Goal: Task Accomplishment & Management: Use online tool/utility

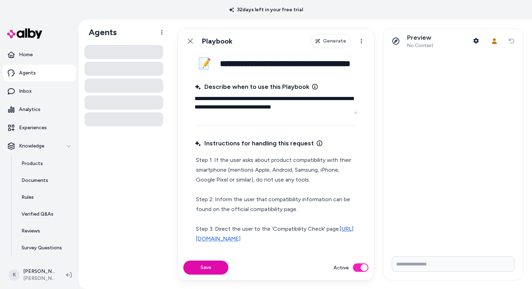
type textarea "*"
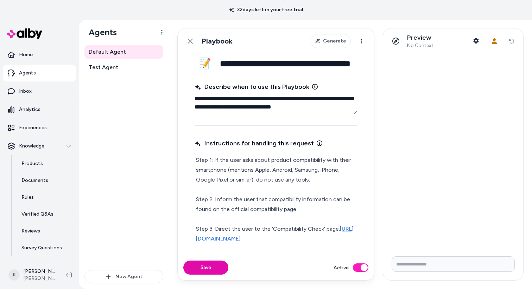
click at [129, 109] on div "Default Agent Test Agent" at bounding box center [123, 157] width 79 height 225
click at [45, 91] on link "Inbox" at bounding box center [39, 91] width 73 height 17
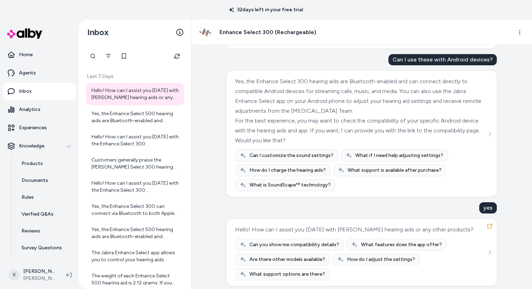
scroll to position [73, 0]
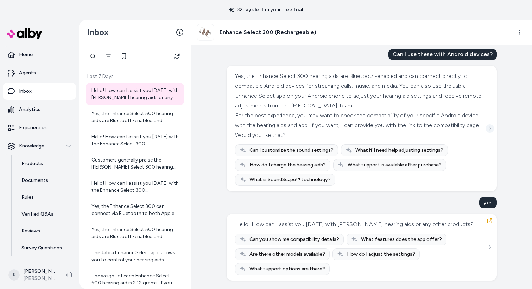
click at [490, 128] on icon "See more" at bounding box center [489, 128] width 5 height 5
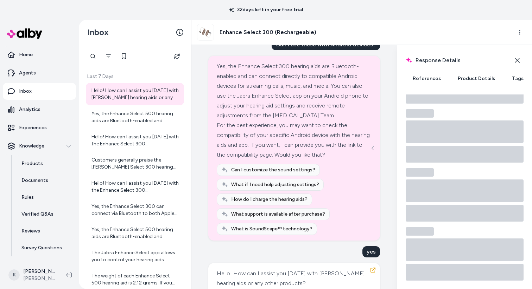
scroll to position [182, 0]
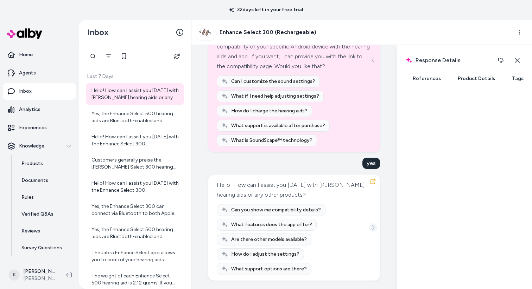
click at [370, 227] on icon "See more" at bounding box center [372, 227] width 5 height 5
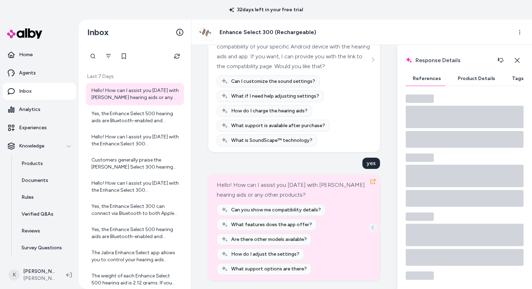
scroll to position [106, 0]
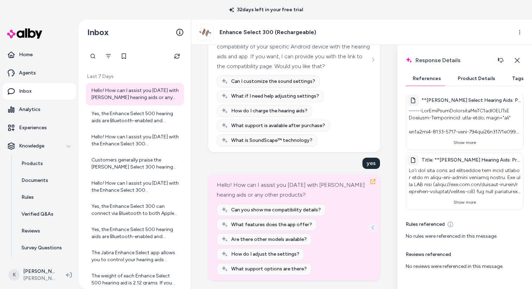
click at [370, 227] on icon "See more" at bounding box center [372, 227] width 5 height 5
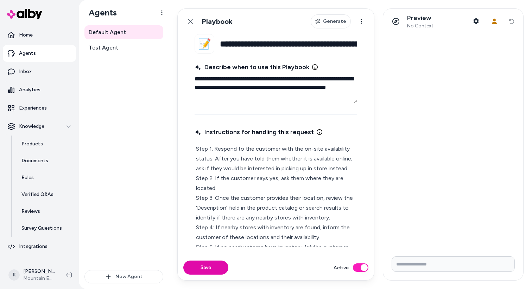
scroll to position [17, 0]
